Goal: Task Accomplishment & Management: Manage account settings

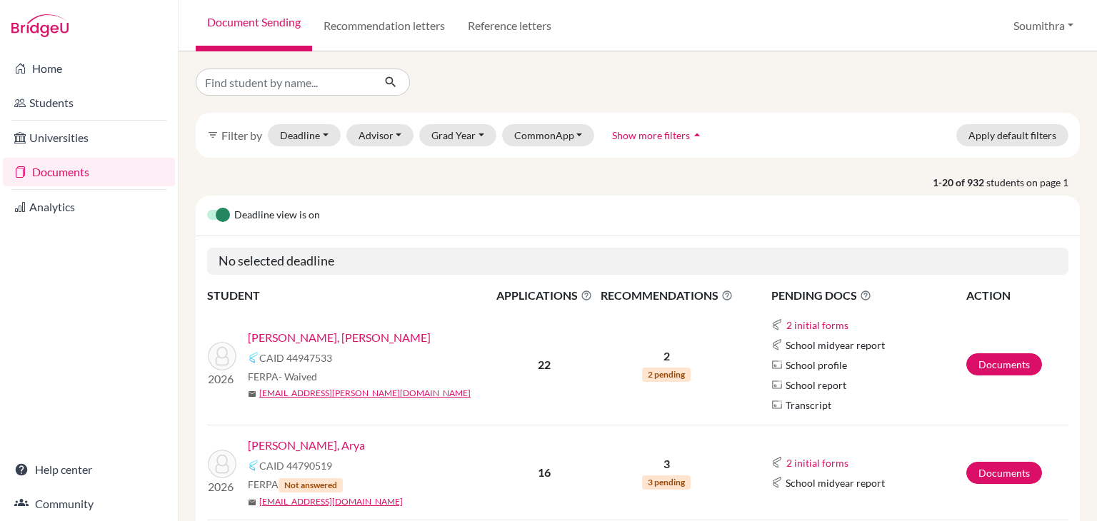
click at [244, 80] on input "Find student by name..." at bounding box center [284, 82] width 177 height 27
type input "aadya"
click at [396, 85] on icon "submit" at bounding box center [390, 82] width 14 height 14
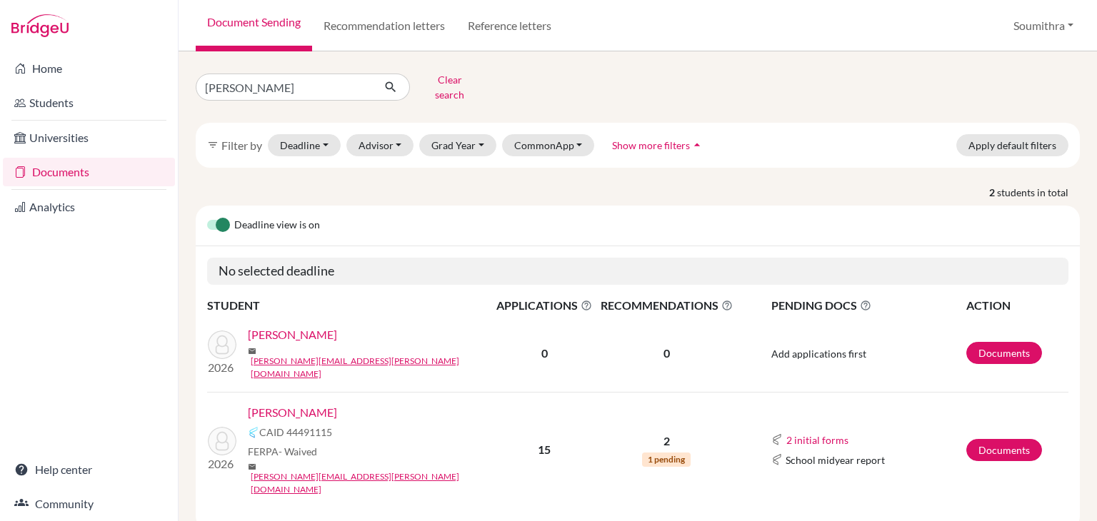
click at [291, 404] on link "Salwan, Aadya" at bounding box center [292, 412] width 89 height 17
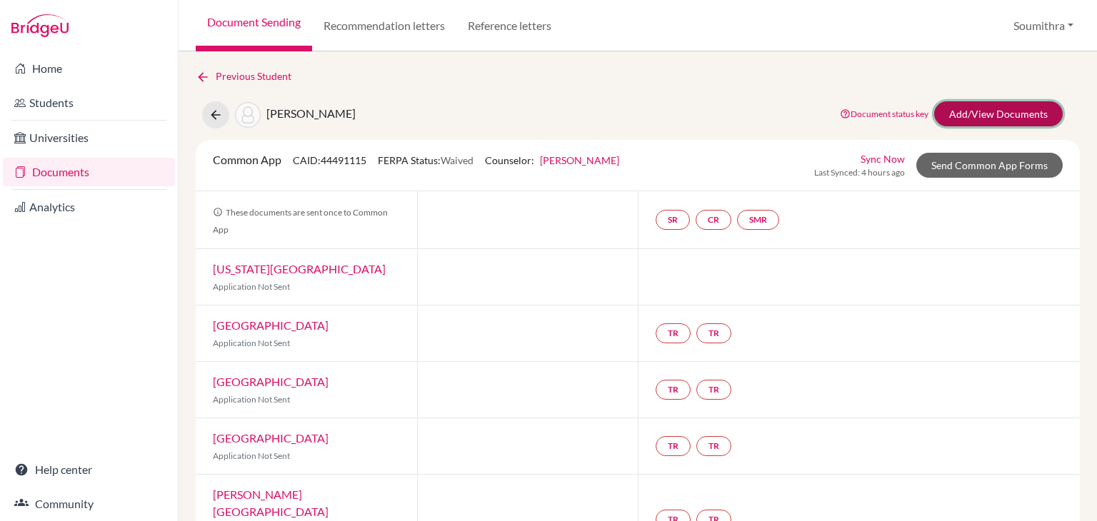
click at [999, 113] on link "Add/View Documents" at bounding box center [998, 113] width 129 height 25
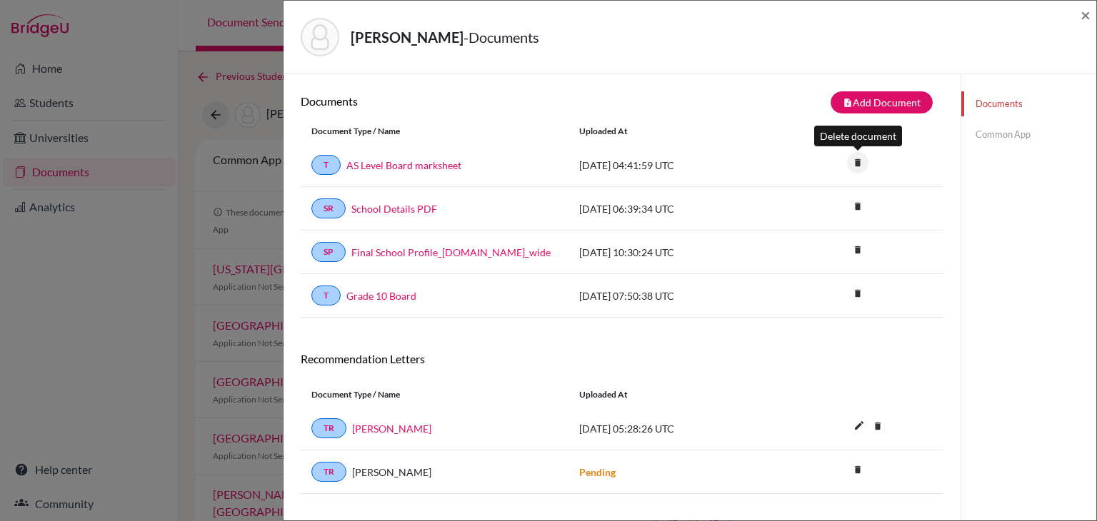
click at [857, 164] on icon "delete" at bounding box center [857, 162] width 21 height 21
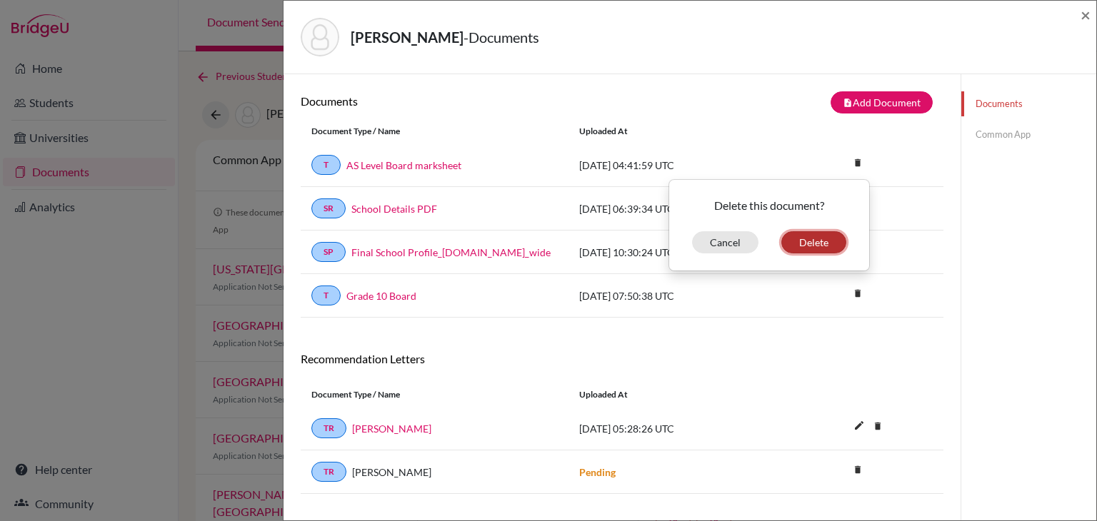
click at [827, 237] on button "Delete" at bounding box center [813, 242] width 65 height 22
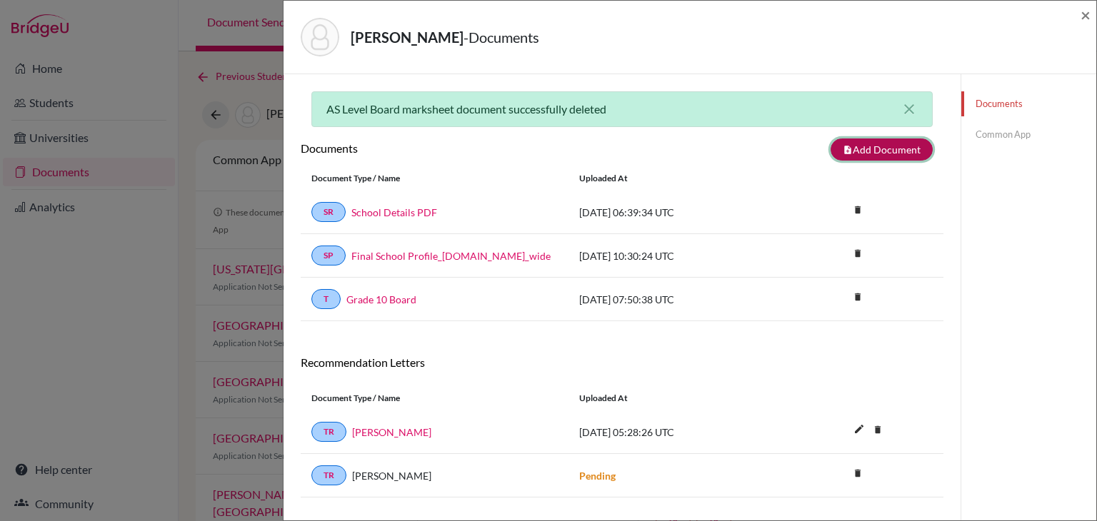
click at [880, 151] on button "note_add Add Document" at bounding box center [882, 150] width 102 height 22
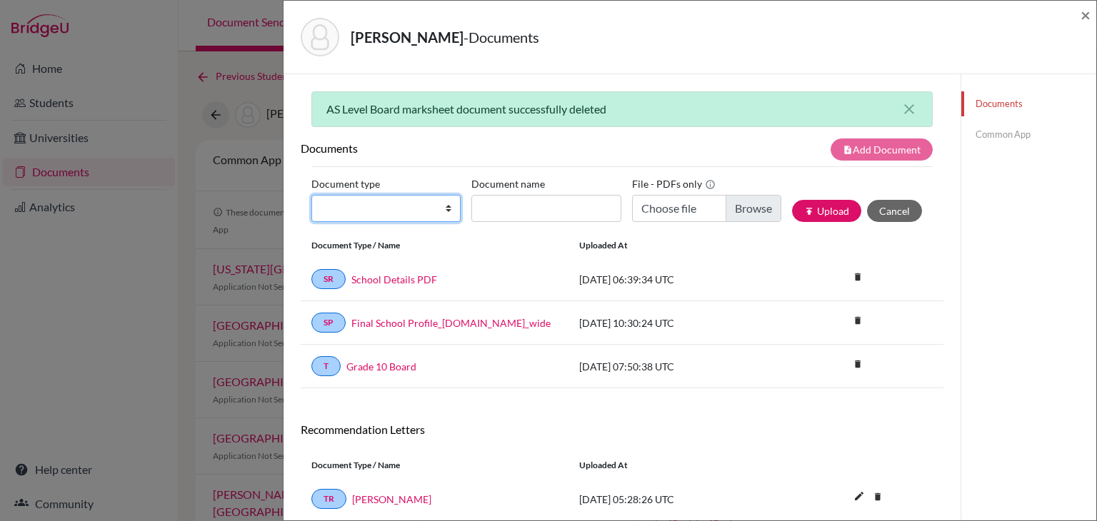
click at [418, 211] on select "Change explanation for Common App reports Counselor recommendation Internationa…" at bounding box center [385, 208] width 149 height 27
select select "2"
click at [311, 195] on select "Change explanation for Common App reports Counselor recommendation Internationa…" at bounding box center [385, 208] width 149 height 27
click at [527, 204] on input "Document name" at bounding box center [545, 208] width 149 height 27
type input "AS Level Board marksheet"
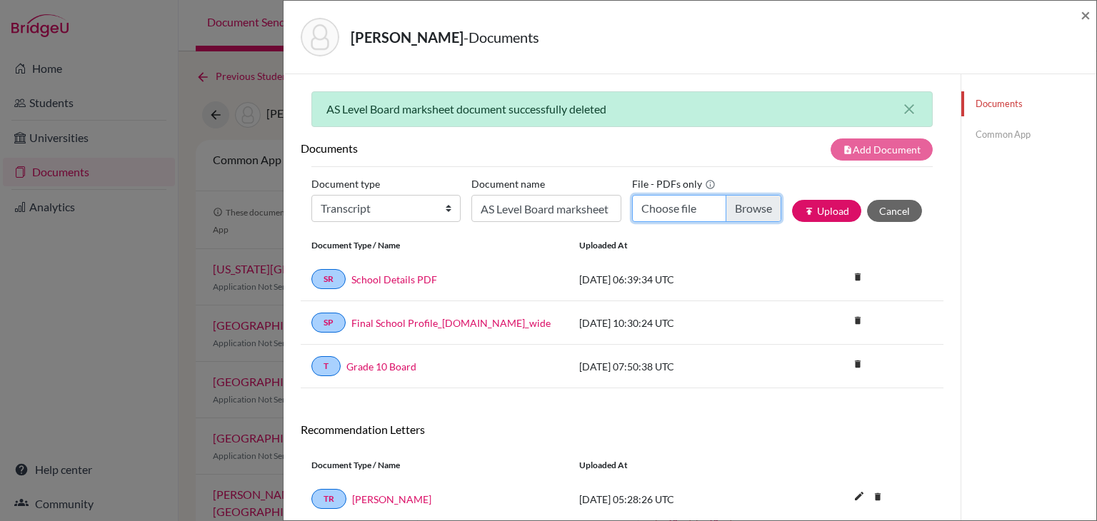
click at [658, 217] on input "Choose file" at bounding box center [706, 208] width 149 height 27
type input "C:\fakepath\Aadya AS math_merged.pdf"
click at [827, 213] on button "publish Upload" at bounding box center [826, 211] width 69 height 22
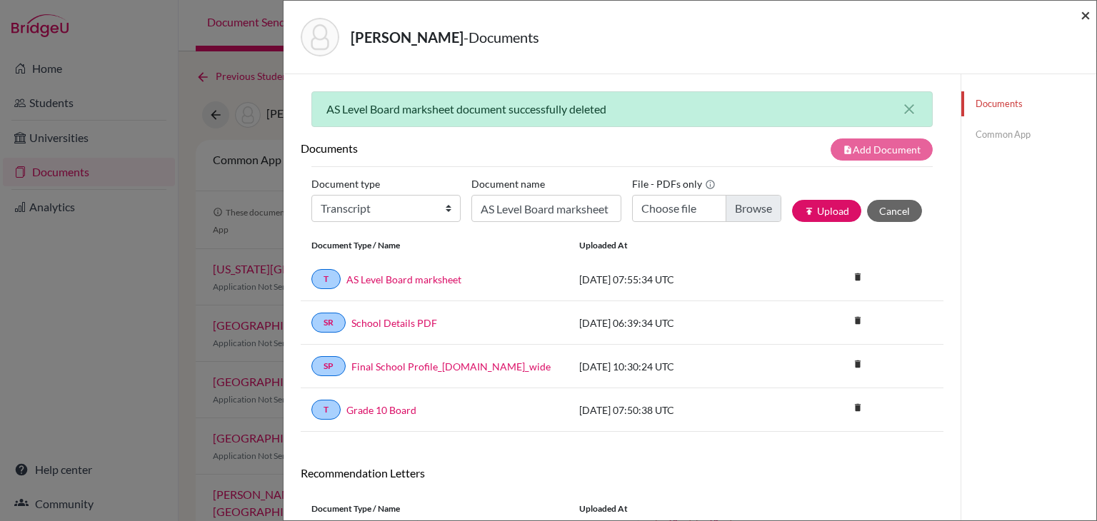
click at [1088, 18] on span "×" at bounding box center [1085, 14] width 10 height 21
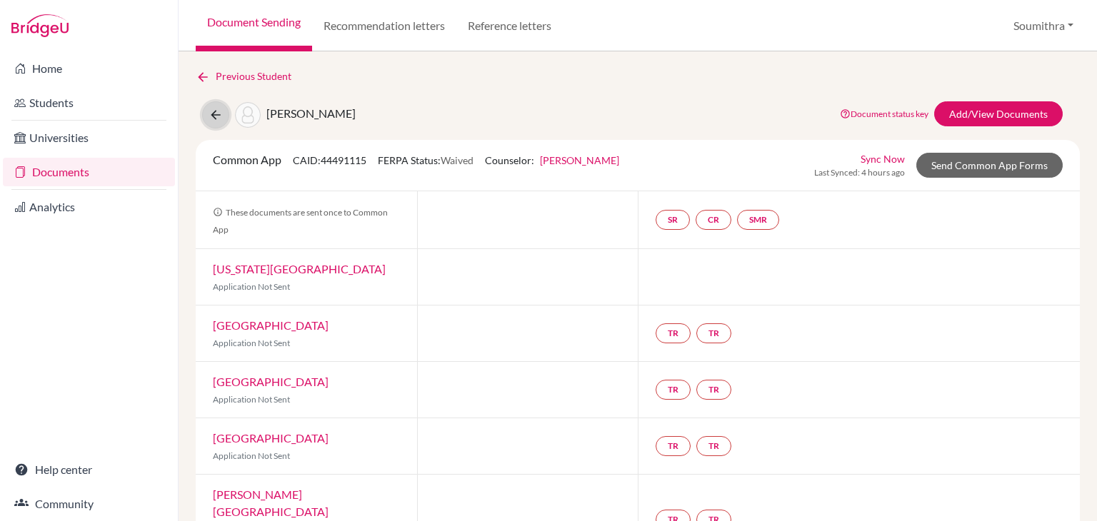
click at [219, 116] on icon at bounding box center [216, 115] width 14 height 14
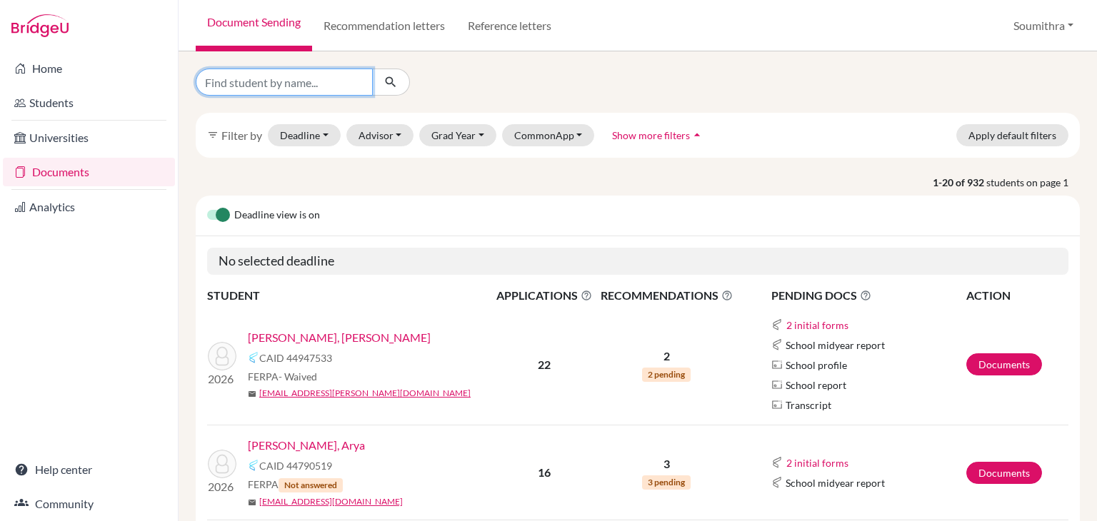
click at [232, 85] on input "Find student by name..." at bounding box center [284, 82] width 177 height 27
type input "aditya"
click at [394, 81] on icon "submit" at bounding box center [390, 82] width 14 height 14
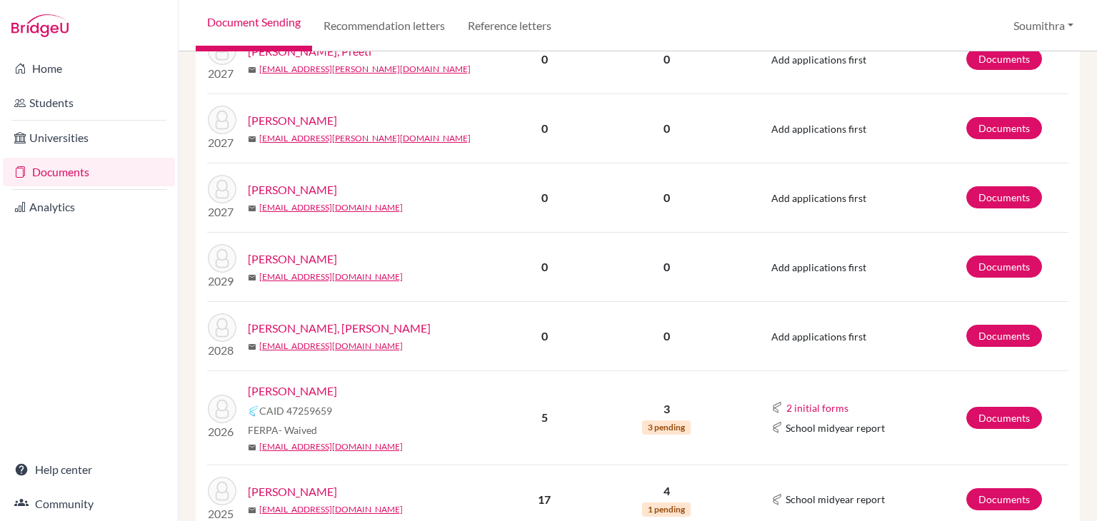
scroll to position [360, 0]
click at [282, 382] on link "[PERSON_NAME]" at bounding box center [292, 390] width 89 height 17
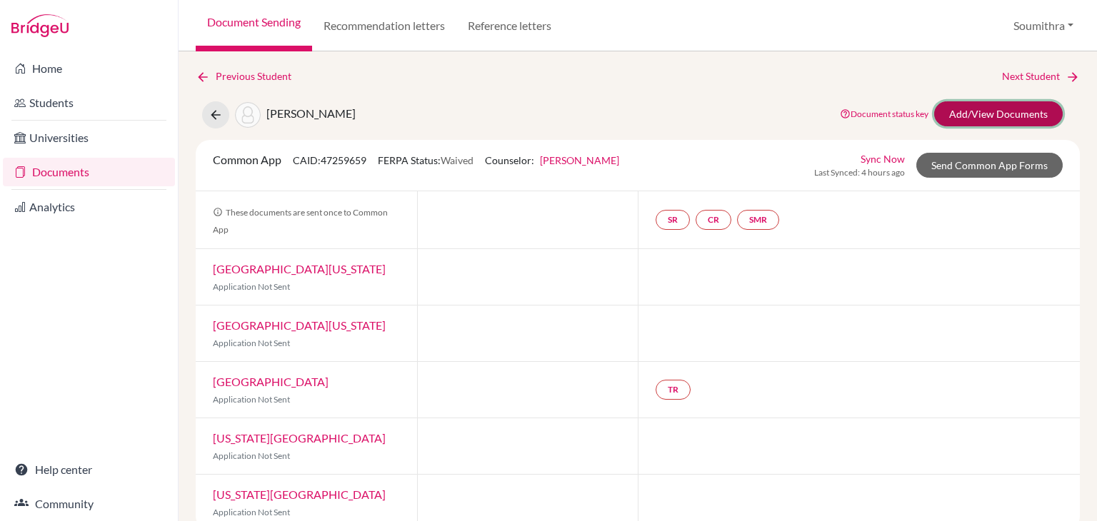
click at [977, 119] on link "Add/View Documents" at bounding box center [998, 113] width 129 height 25
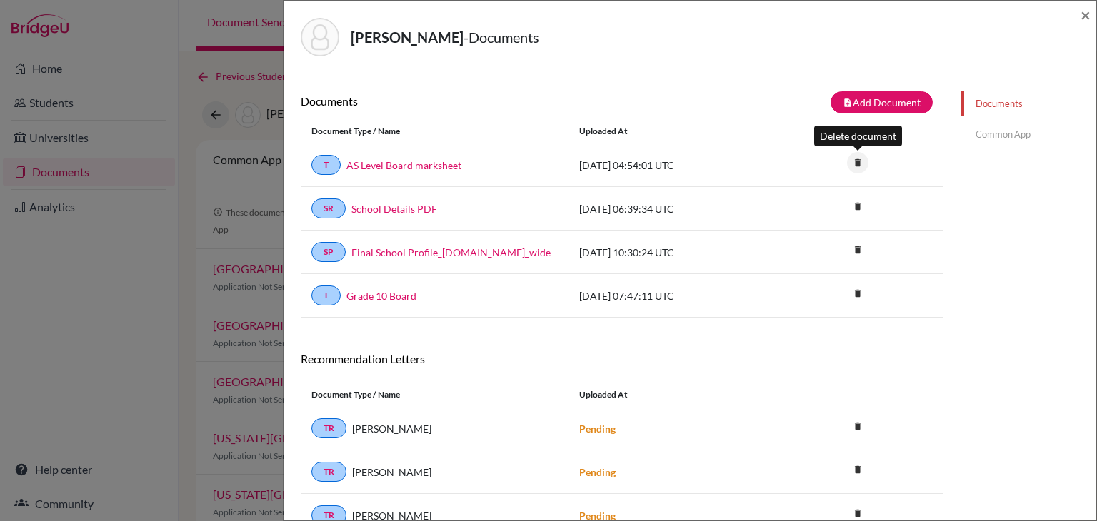
click at [862, 166] on icon "delete" at bounding box center [857, 162] width 21 height 21
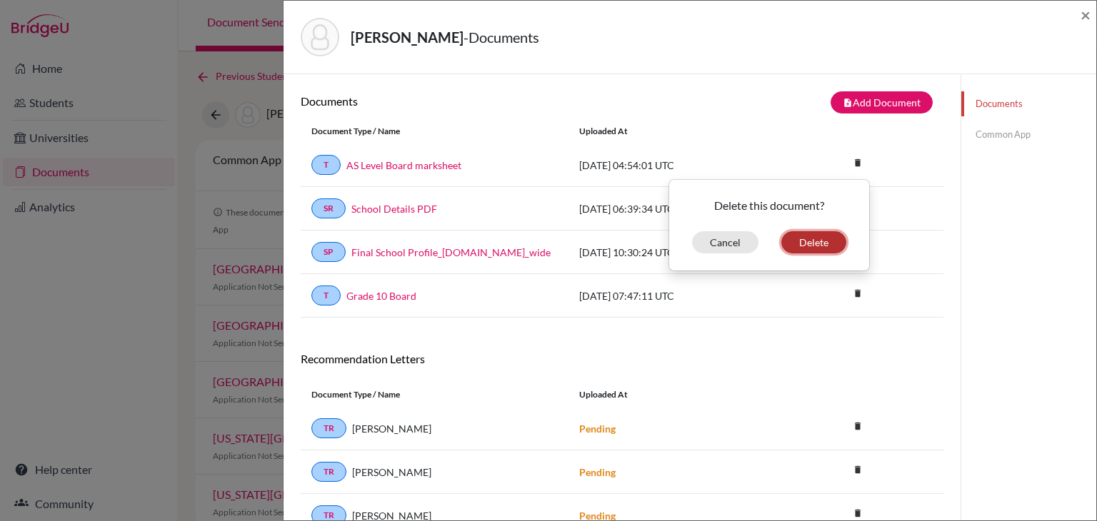
click at [823, 239] on button "Delete" at bounding box center [813, 242] width 65 height 22
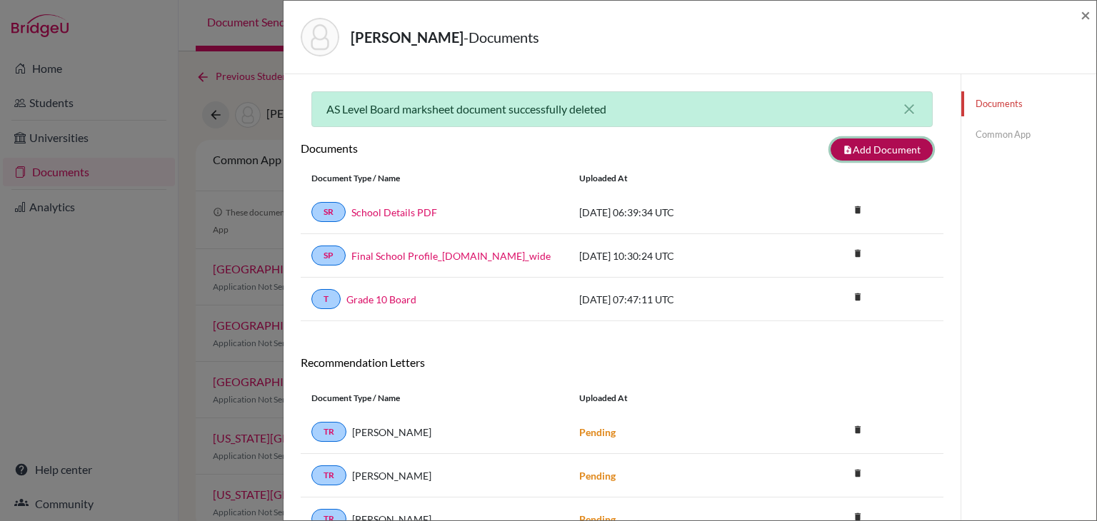
click at [880, 155] on button "note_add Add Document" at bounding box center [882, 150] width 102 height 22
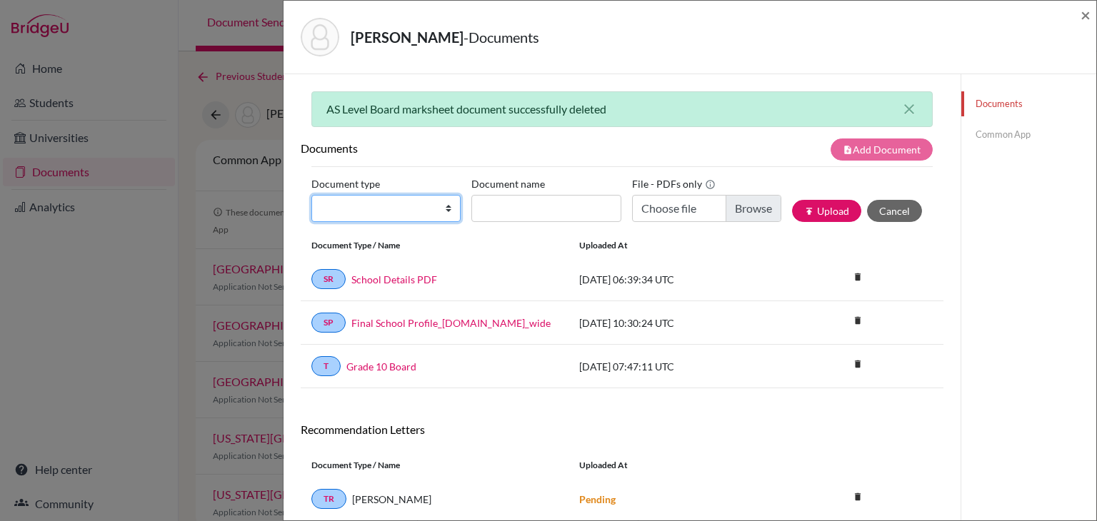
click at [413, 214] on select "Change explanation for Common App reports Counselor recommendation Internationa…" at bounding box center [385, 208] width 149 height 27
select select "2"
click at [311, 195] on select "Change explanation for Common App reports Counselor recommendation Internationa…" at bounding box center [385, 208] width 149 height 27
click at [501, 206] on input "Document name" at bounding box center [545, 208] width 149 height 27
type input "AS Level Board marksheet"
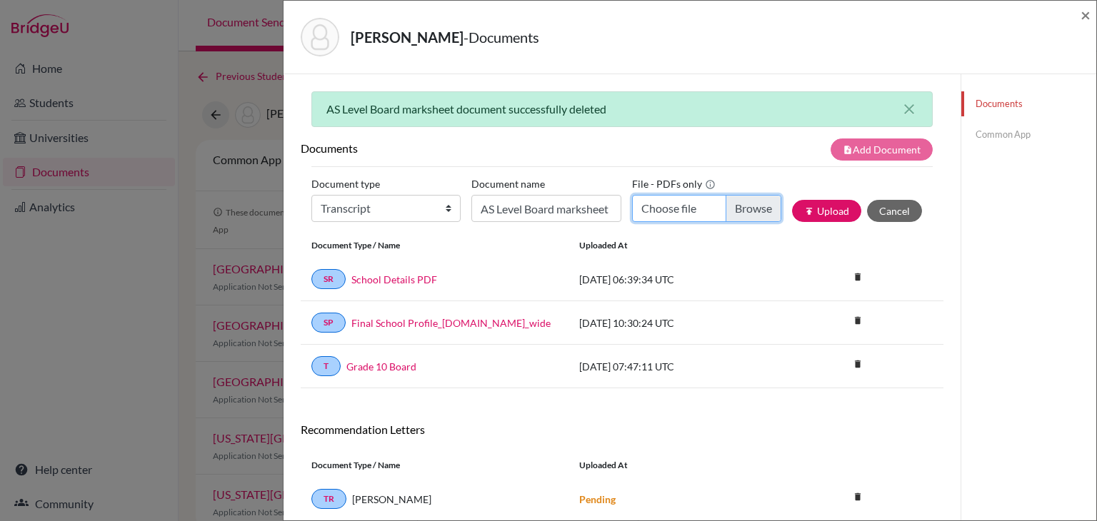
click at [674, 211] on input "Choose file" at bounding box center [706, 208] width 149 height 27
type input "C:\fakepath\Aditya AS Math_merged.pdf"
click at [833, 211] on button "publish Upload" at bounding box center [826, 211] width 69 height 22
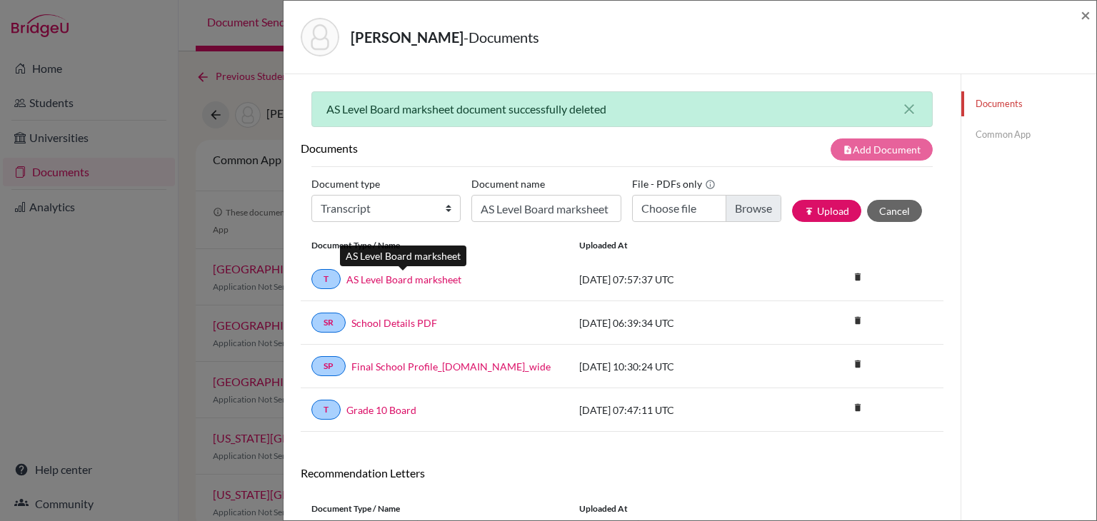
click at [398, 283] on link "AS Level Board marksheet" at bounding box center [403, 279] width 115 height 15
click at [435, 277] on link "AS Level Board marksheet" at bounding box center [403, 279] width 115 height 15
click at [1083, 19] on span "×" at bounding box center [1085, 14] width 10 height 21
